Goal: Navigation & Orientation: Find specific page/section

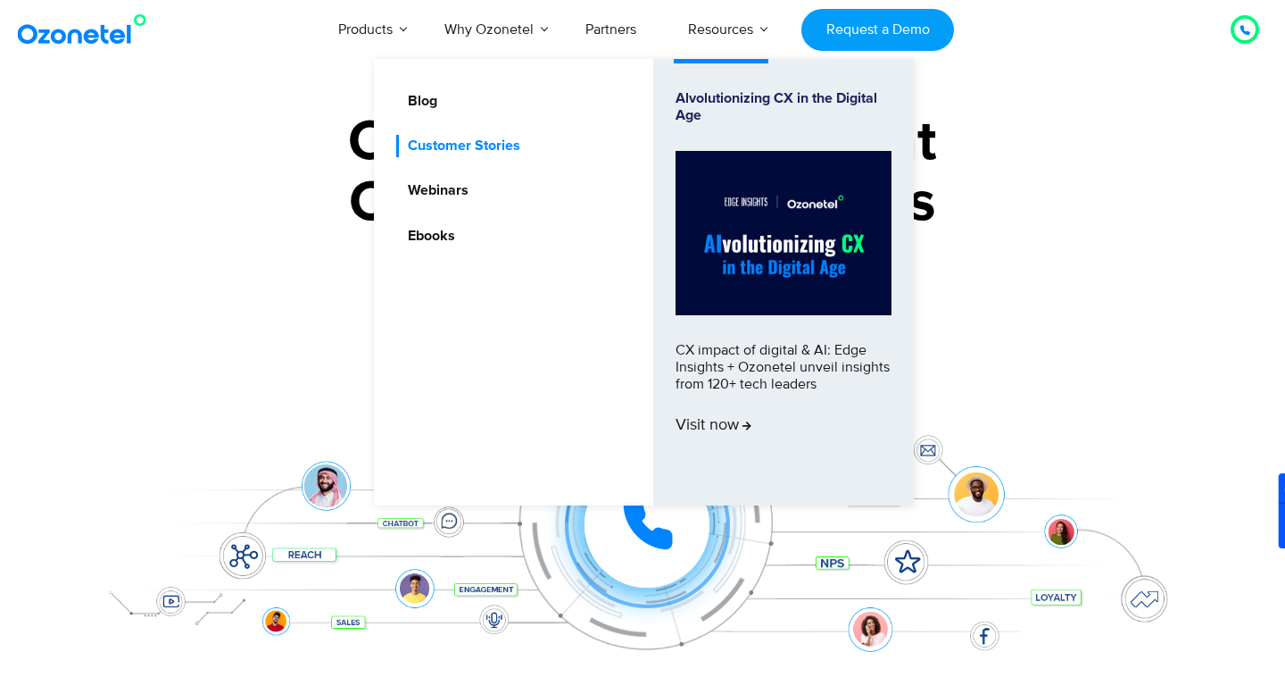
click at [462, 140] on link "Customer Stories" at bounding box center [459, 146] width 127 height 22
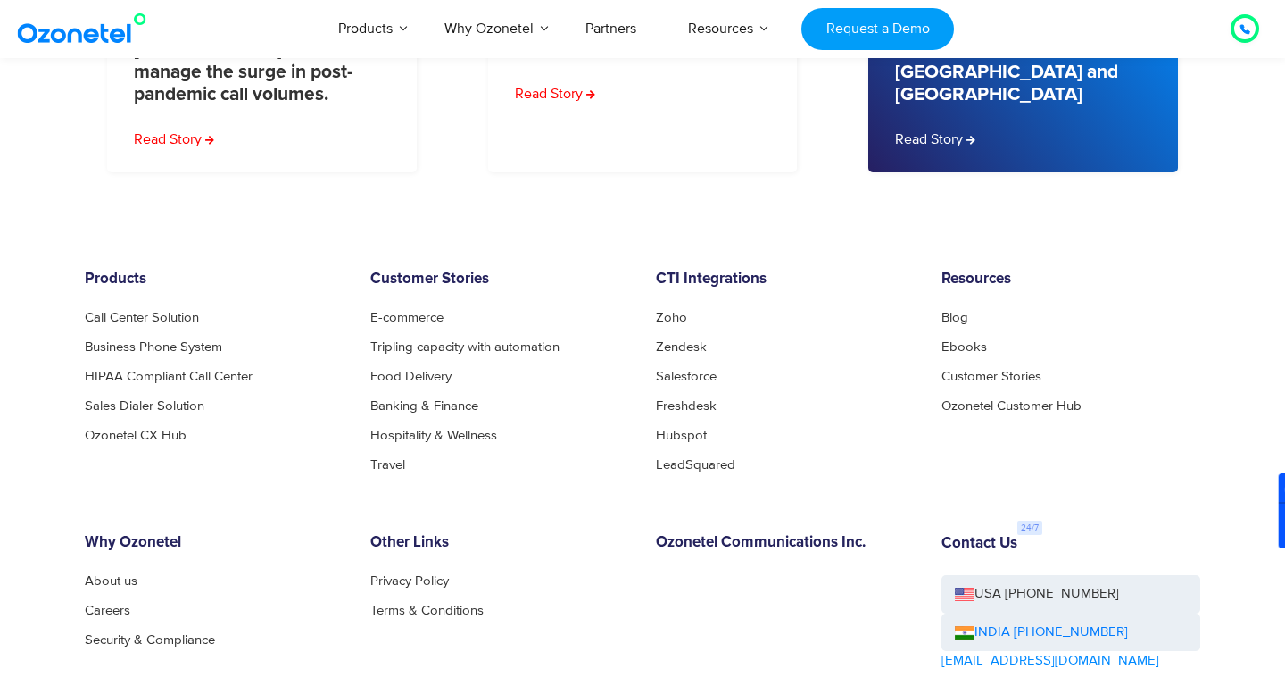
scroll to position [1400, 0]
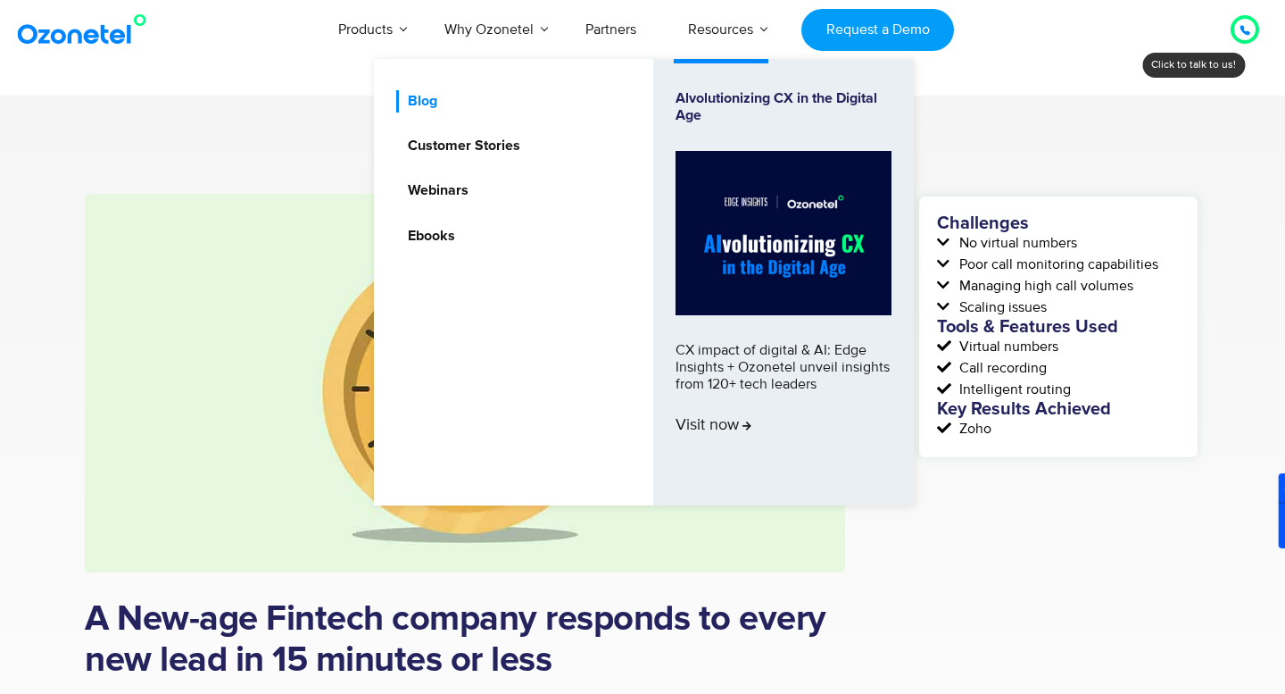
click at [423, 95] on link "Blog" at bounding box center [418, 101] width 44 height 22
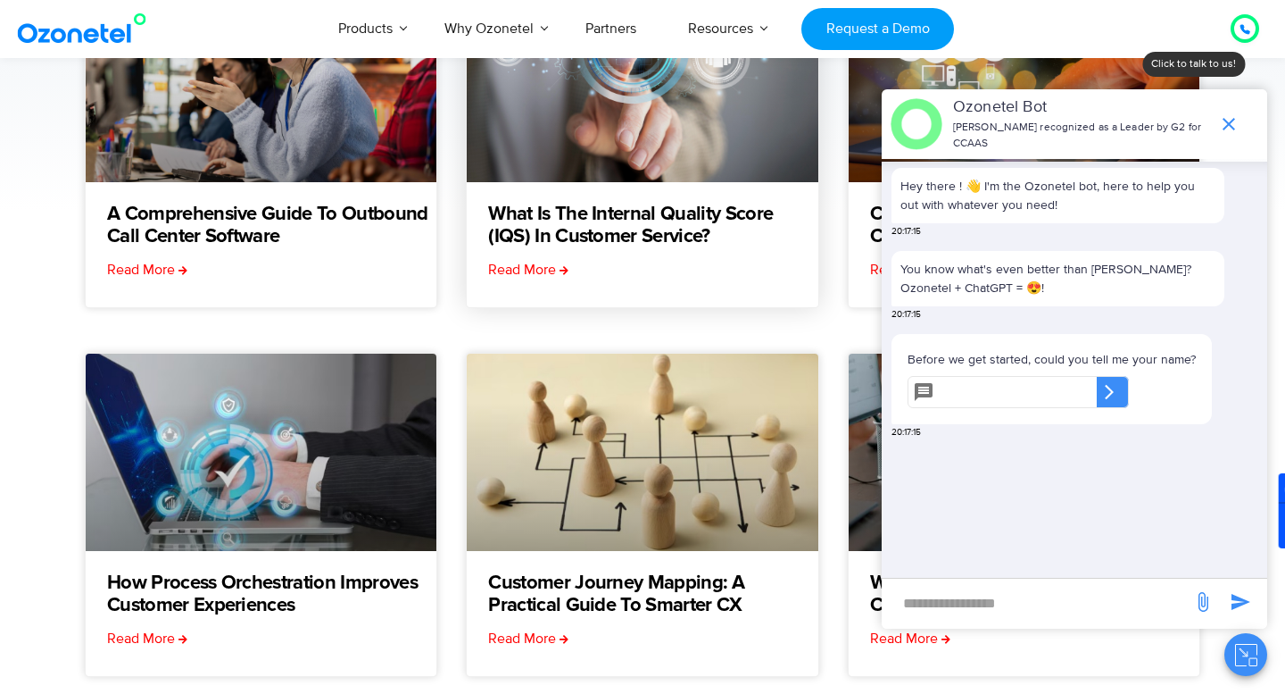
scroll to position [353, 0]
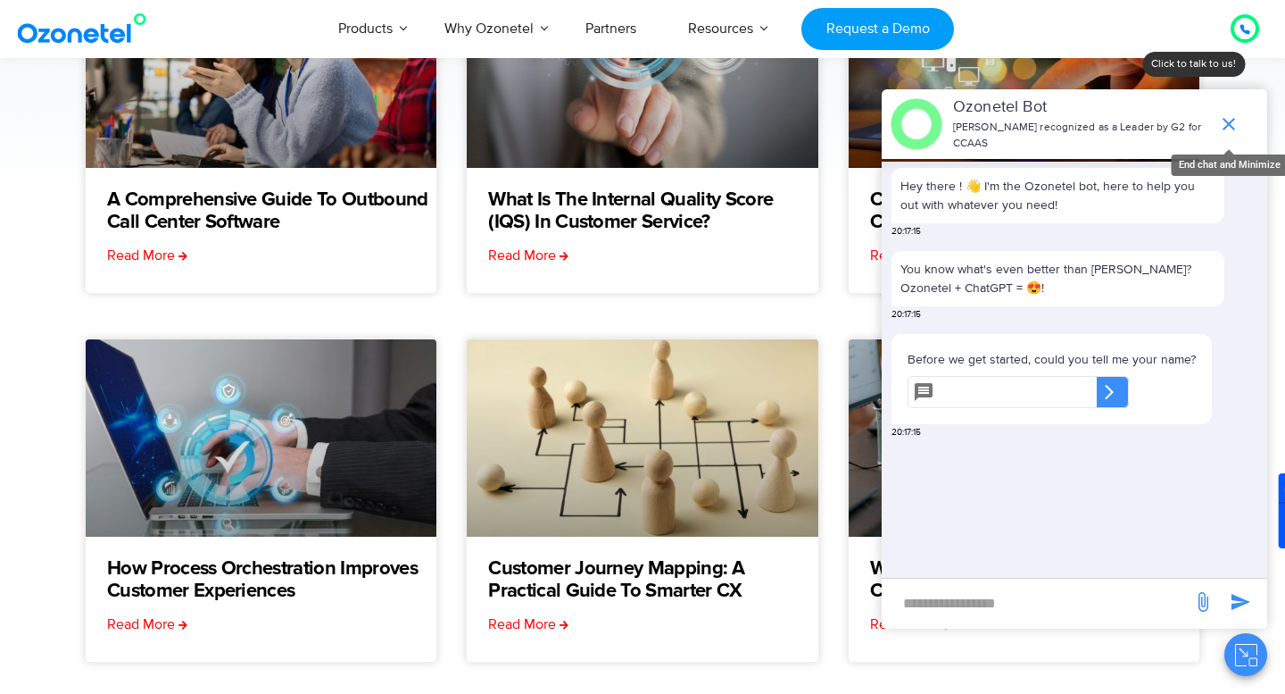
click at [1232, 129] on icon "end chat or minimize" at bounding box center [1228, 123] width 21 height 21
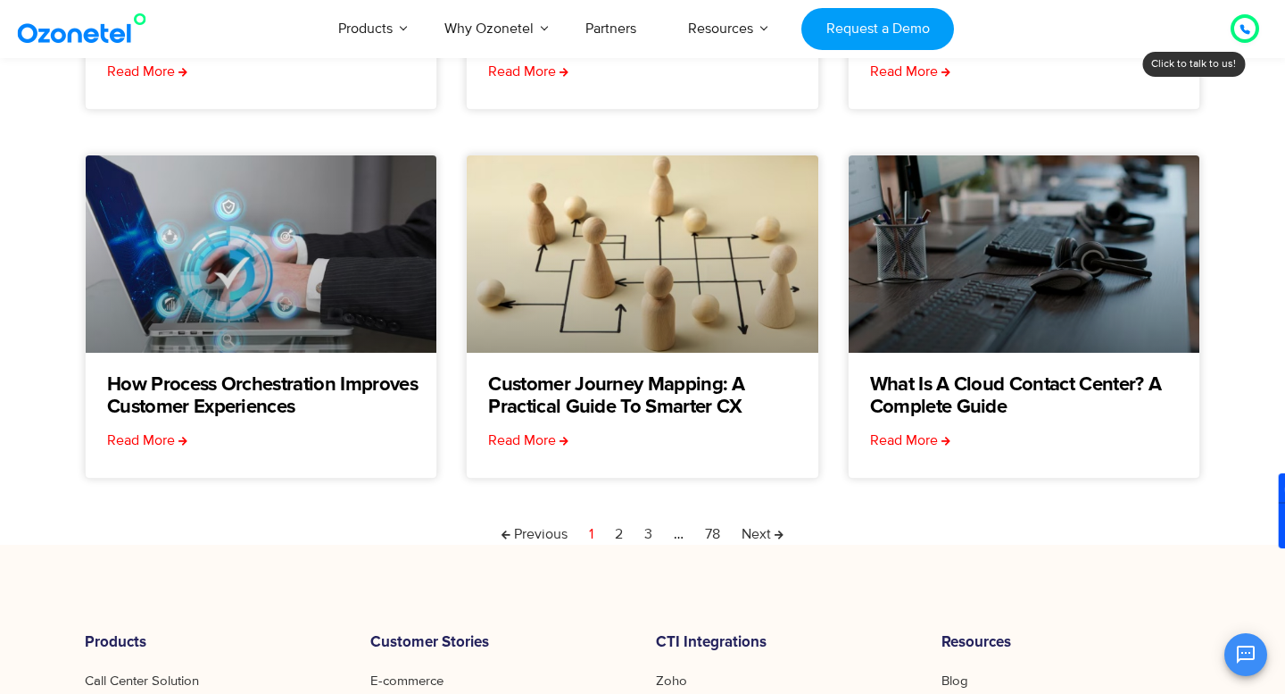
scroll to position [0, 0]
